Goal: Task Accomplishment & Management: Use online tool/utility

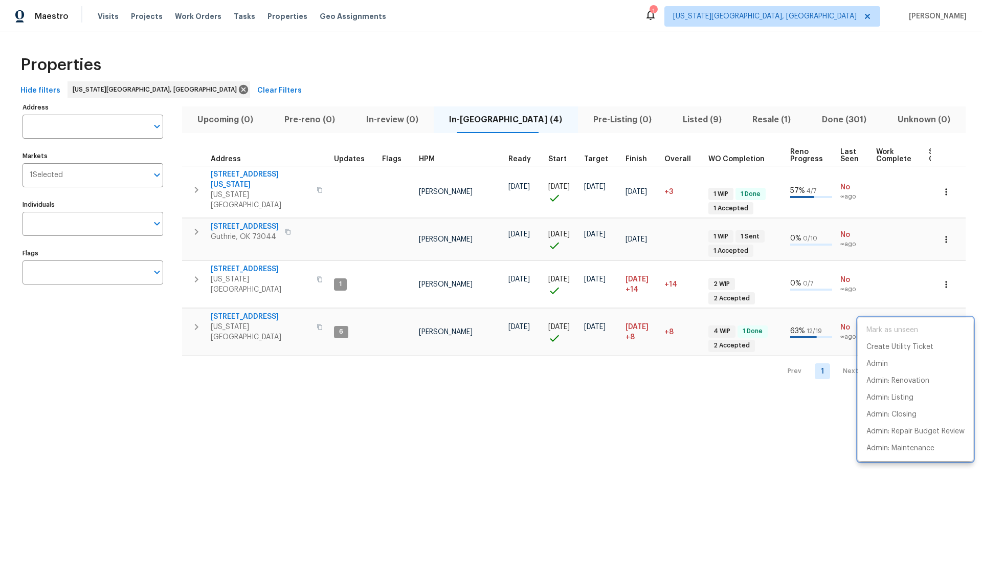
click at [947, 272] on div at bounding box center [491, 284] width 982 height 569
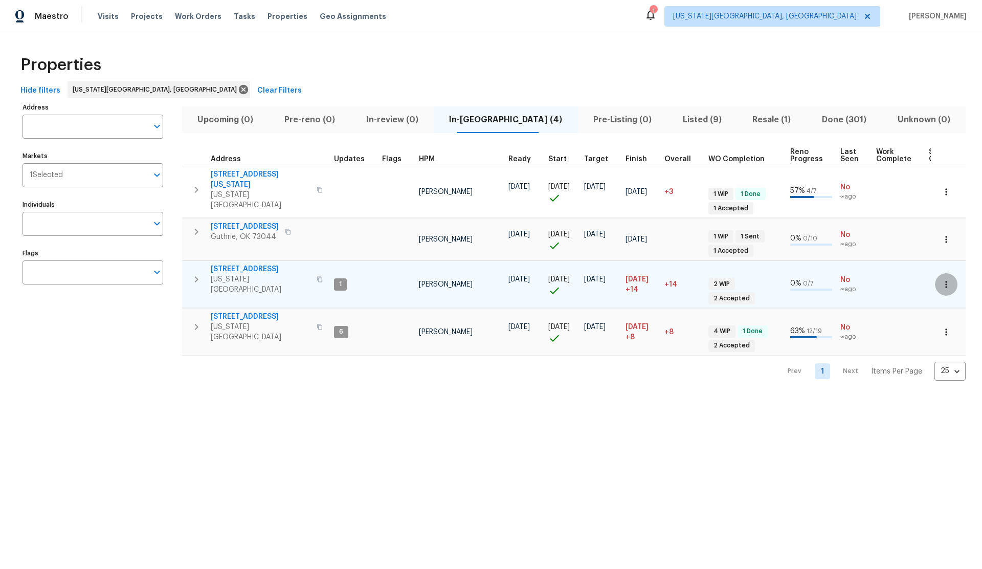
click at [945, 279] on icon "button" at bounding box center [946, 284] width 10 height 10
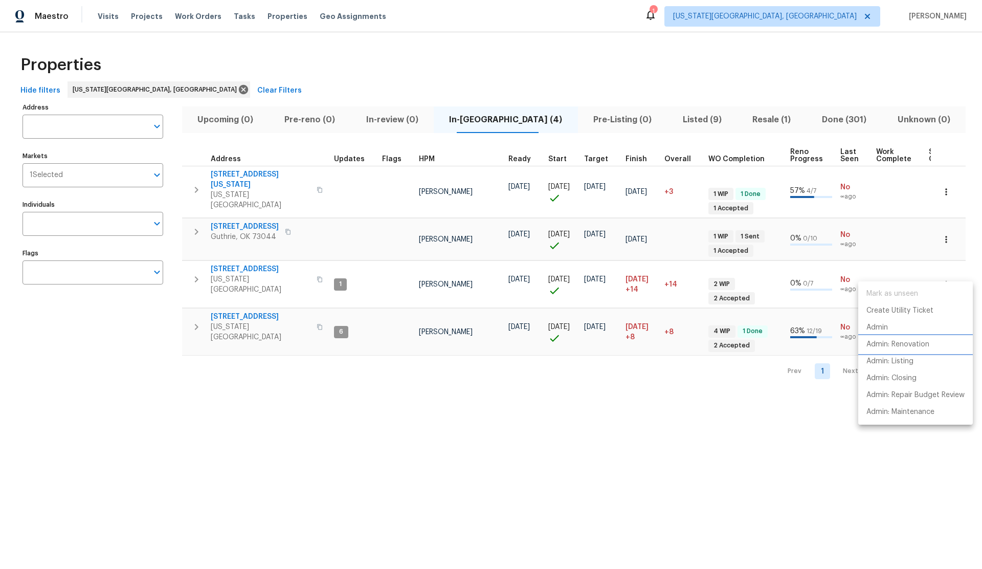
click at [910, 346] on p "Admin: Renovation" at bounding box center [898, 344] width 63 height 11
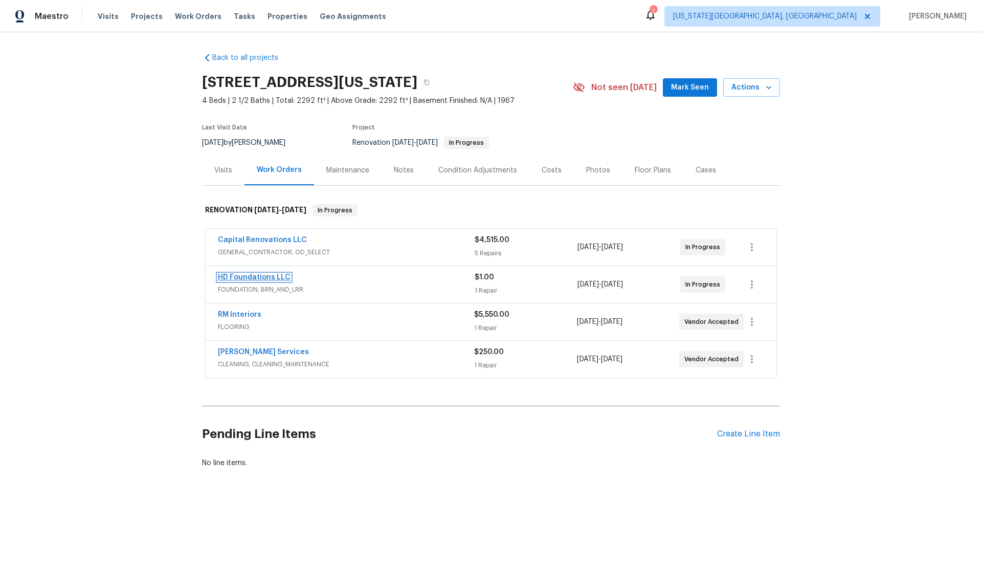
click at [245, 275] on link "HD Foundations LLC" at bounding box center [254, 277] width 73 height 7
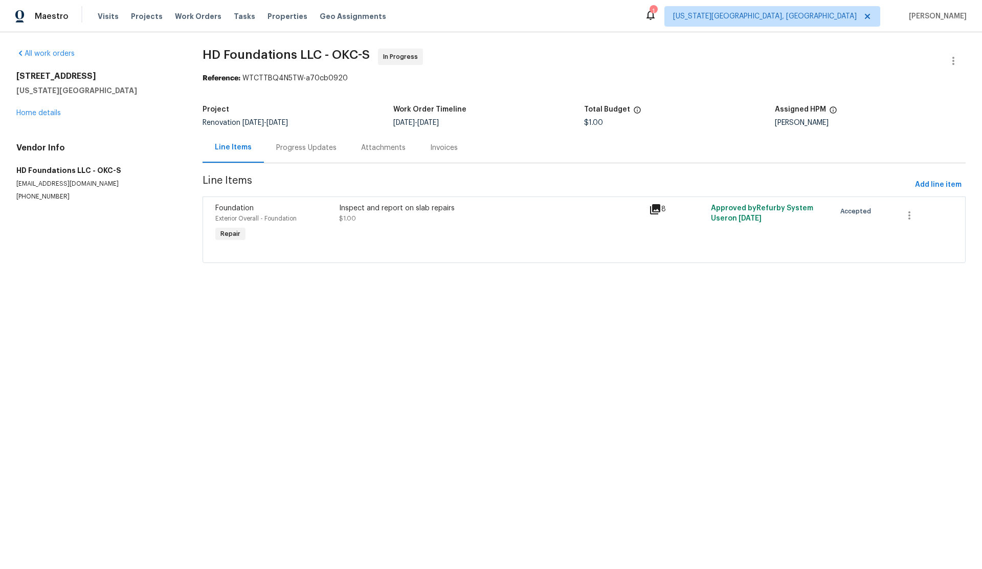
click at [240, 207] on span "Foundation" at bounding box center [234, 208] width 38 height 7
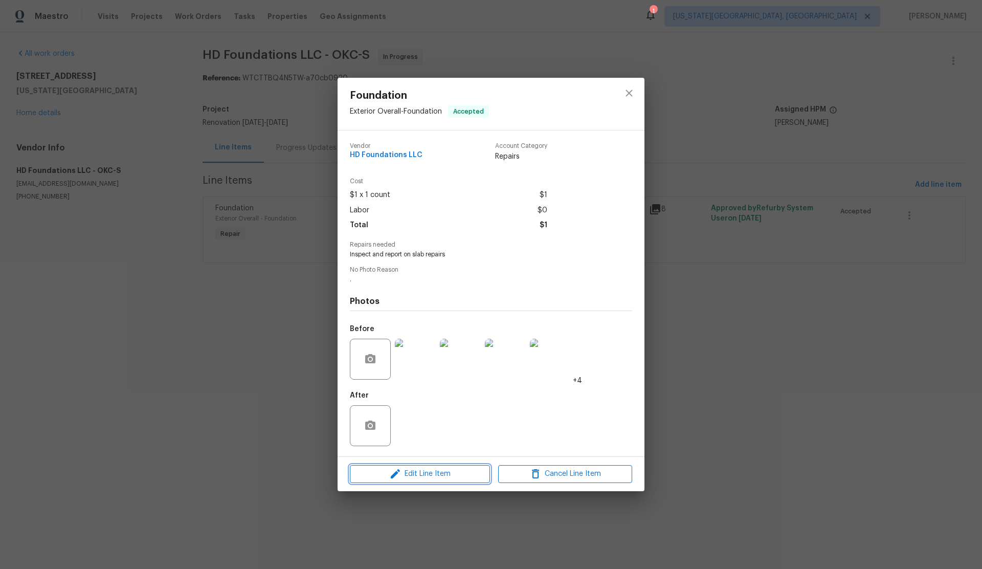
click at [437, 473] on span "Edit Line Item" at bounding box center [420, 474] width 134 height 13
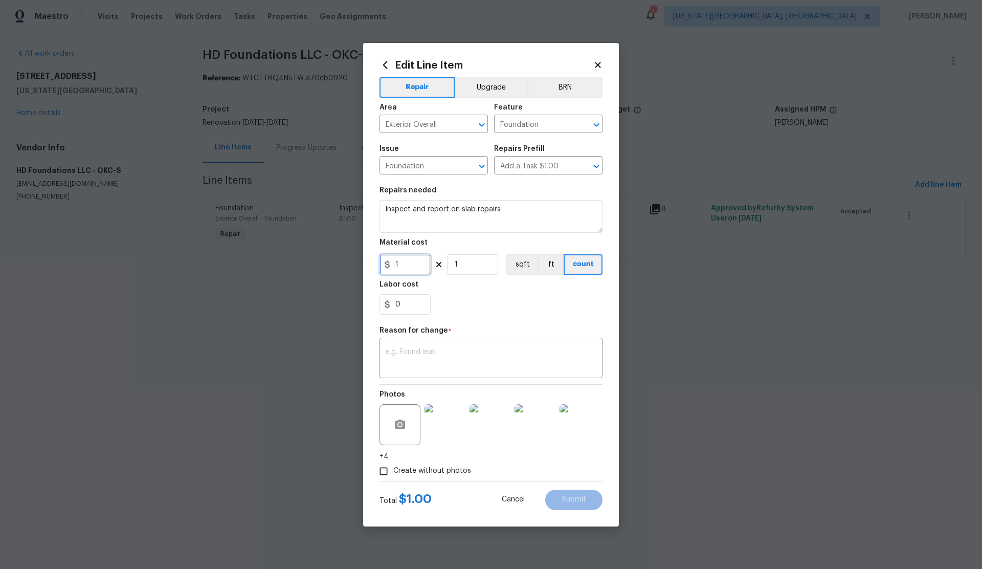
drag, startPoint x: 403, startPoint y: 266, endPoint x: 386, endPoint y: 267, distance: 16.9
click at [386, 267] on div "1" at bounding box center [405, 264] width 51 height 20
click at [598, 64] on icon at bounding box center [598, 65] width 6 height 6
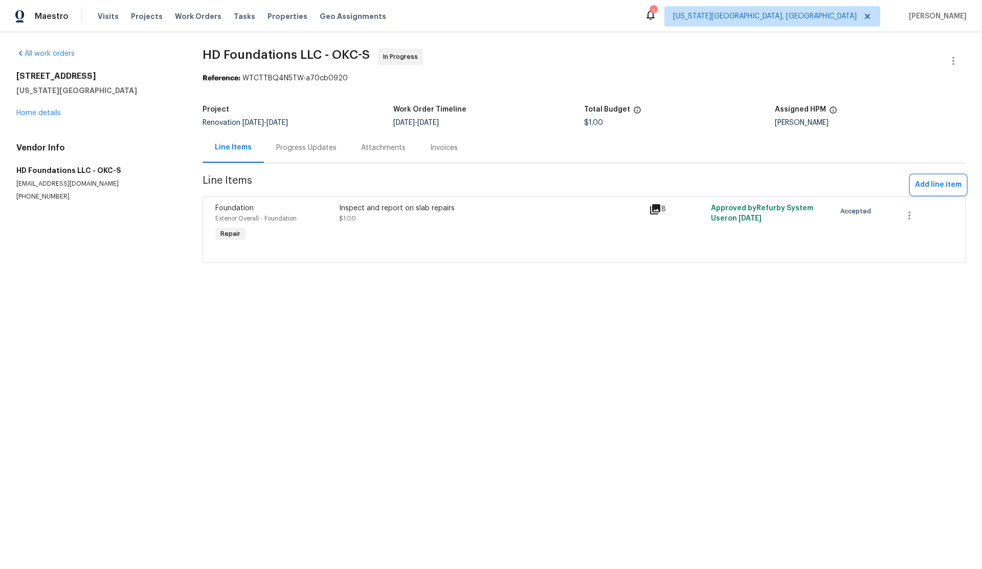
click at [937, 185] on span "Add line item" at bounding box center [938, 185] width 47 height 13
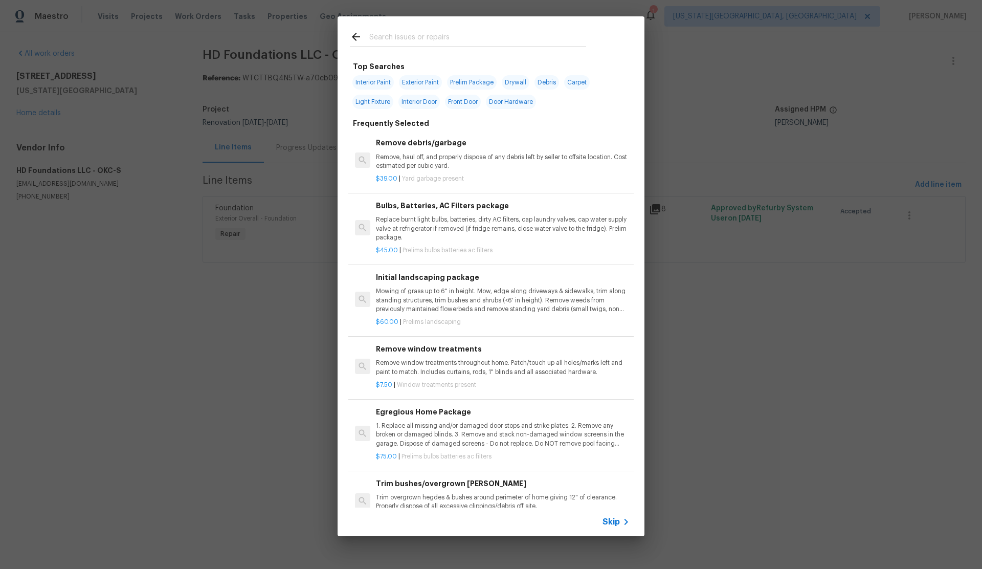
click at [612, 521] on span "Skip" at bounding box center [611, 522] width 17 height 10
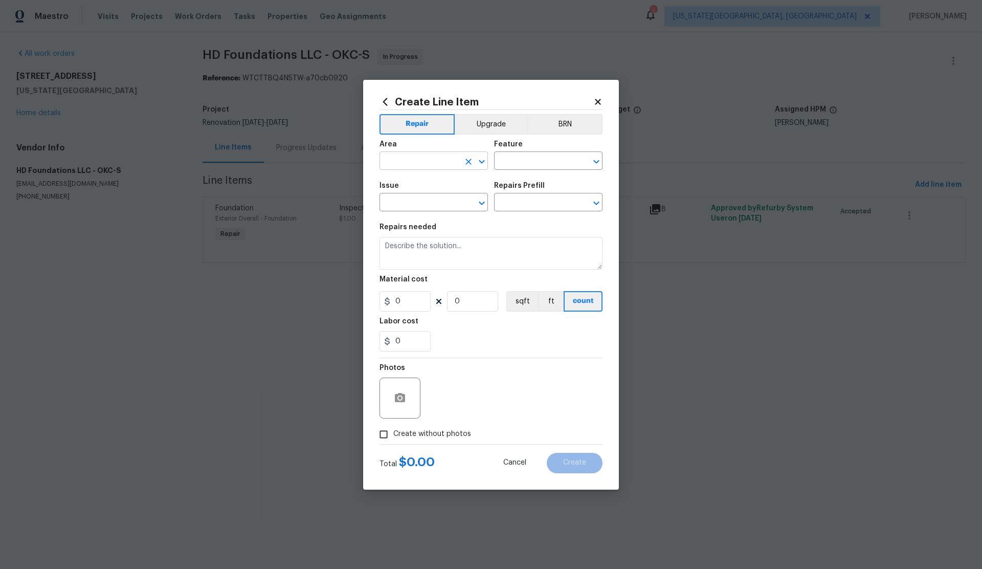
click at [400, 162] on input "text" at bounding box center [420, 162] width 80 height 16
type input "f"
click at [417, 202] on li "Interior Overall" at bounding box center [434, 201] width 108 height 17
type input "Interior Overall"
click at [531, 158] on input "text" at bounding box center [534, 162] width 80 height 16
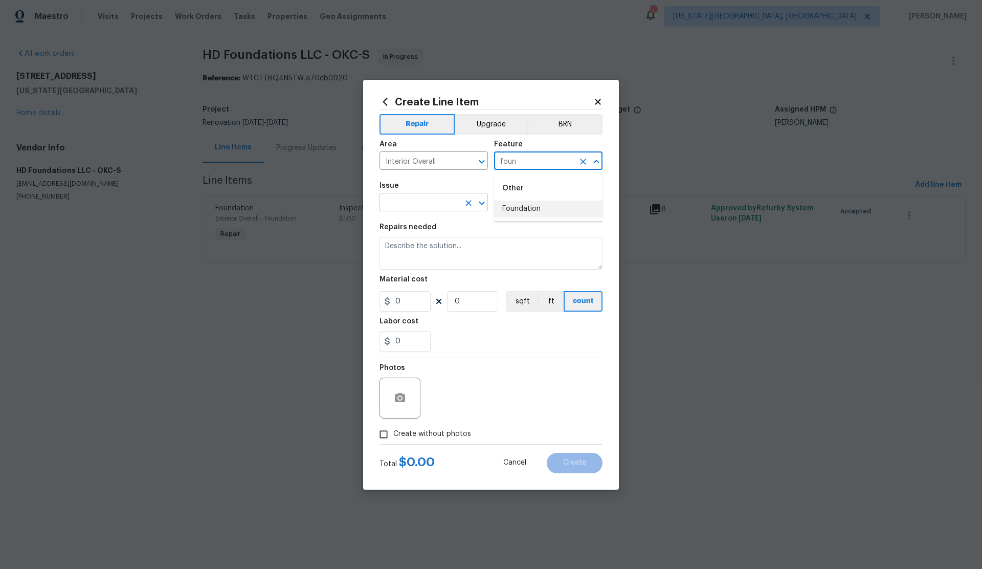
drag, startPoint x: 518, startPoint y: 208, endPoint x: 429, endPoint y: 203, distance: 89.1
click at [517, 208] on li "Foundation" at bounding box center [548, 209] width 108 height 17
type input "Foundation"
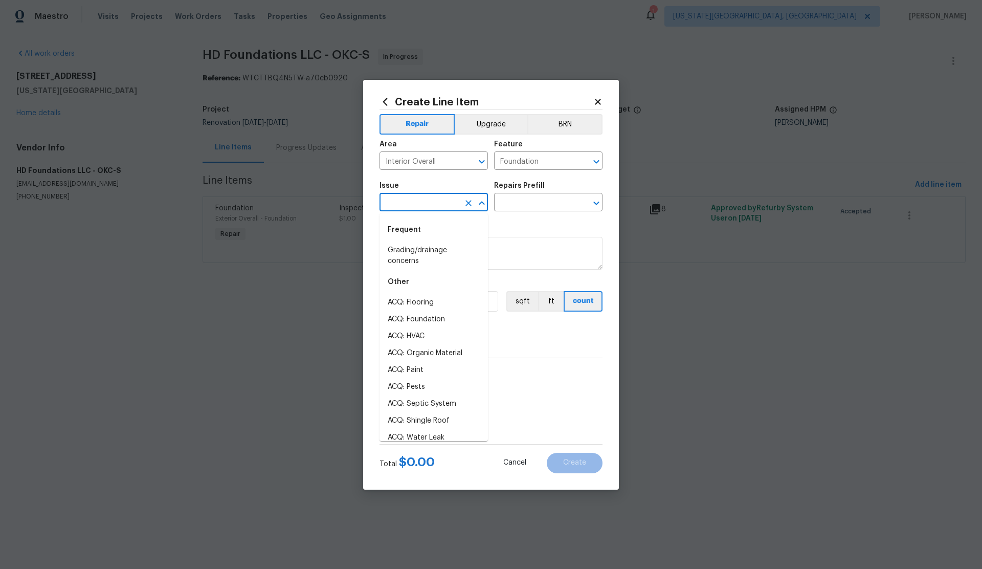
click at [422, 203] on input "text" at bounding box center [420, 203] width 80 height 16
drag, startPoint x: 411, startPoint y: 262, endPoint x: 452, endPoint y: 241, distance: 46.2
click at [411, 262] on li "Foundation" at bounding box center [434, 267] width 108 height 17
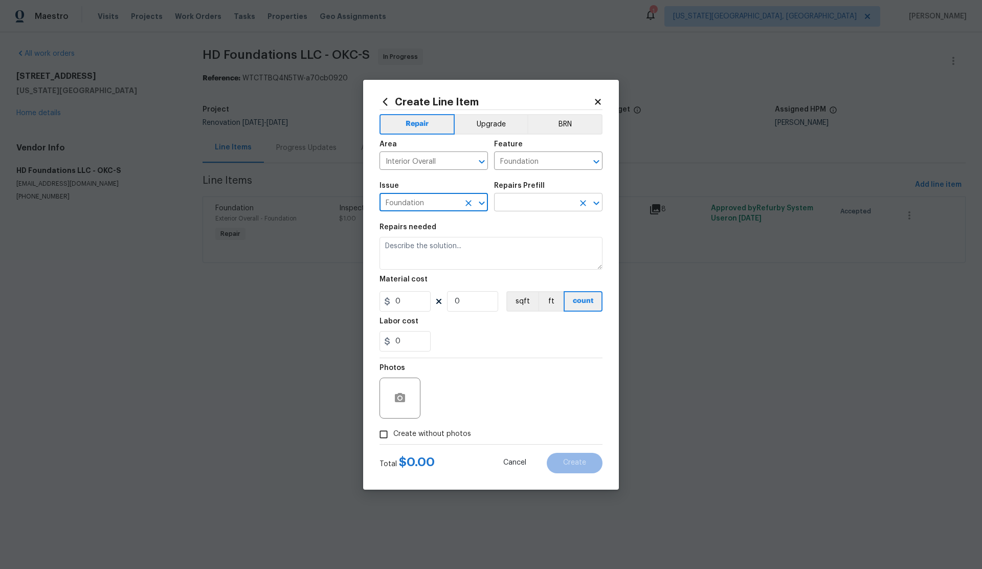
type input "Foundation"
click at [514, 206] on input "text" at bounding box center [534, 203] width 80 height 16
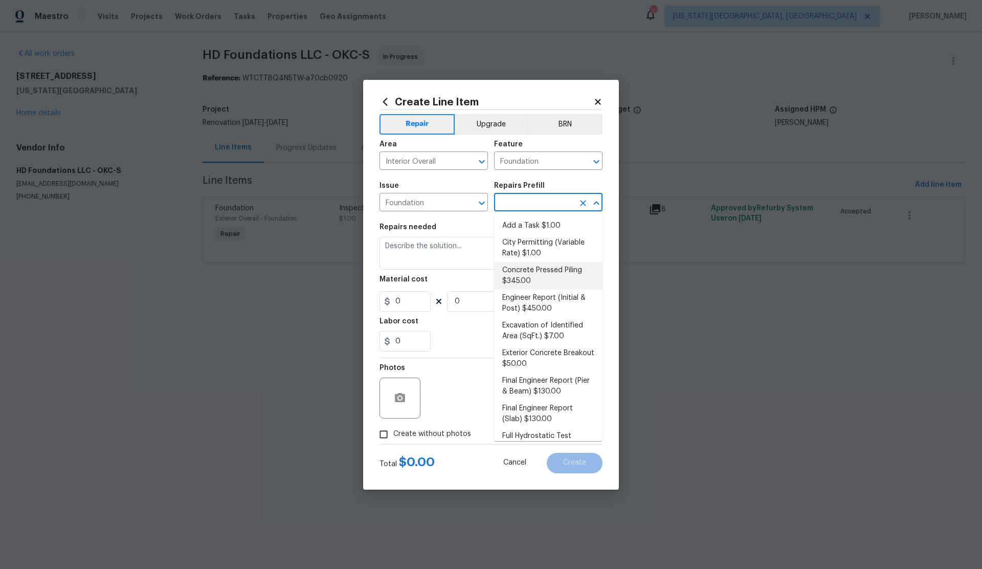
click at [530, 272] on li "Concrete Pressed Piling $345.00" at bounding box center [548, 276] width 108 height 28
type textarea "Properly prep the area for work and install (1) concrete pressed piling. New pi…"
type input "1"
type input "Concrete Pressed Piling $345.00"
type input "345"
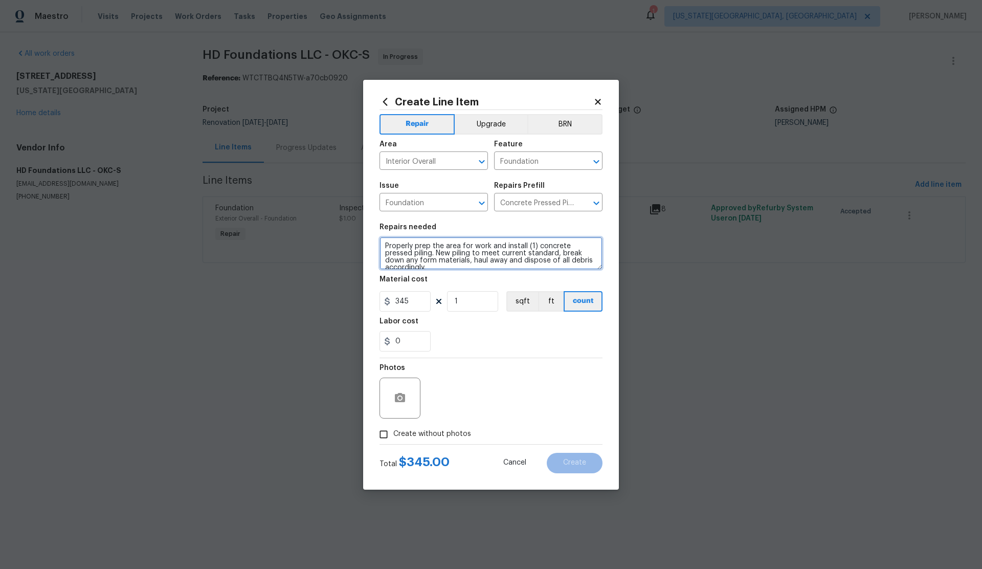
drag, startPoint x: 538, startPoint y: 246, endPoint x: 595, endPoint y: 249, distance: 57.4
click at [595, 249] on textarea "Properly prep the area for work and install (1) concrete pressed piling. New pi…" at bounding box center [491, 253] width 223 height 33
type textarea "Properly prep the area for work and install (1) Hybrid piling. New piling to me…"
drag, startPoint x: 400, startPoint y: 301, endPoint x: 388, endPoint y: 301, distance: 11.8
click at [388, 301] on div "345" at bounding box center [405, 301] width 51 height 20
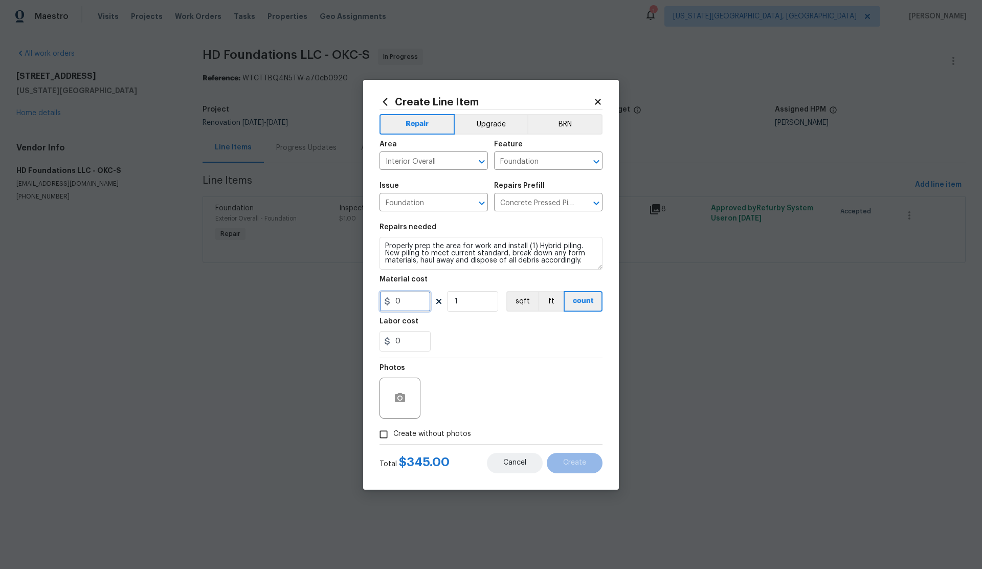
type input "0"
click at [511, 463] on span "Cancel" at bounding box center [514, 463] width 23 height 8
